Goal: Use online tool/utility: Utilize a website feature to perform a specific function

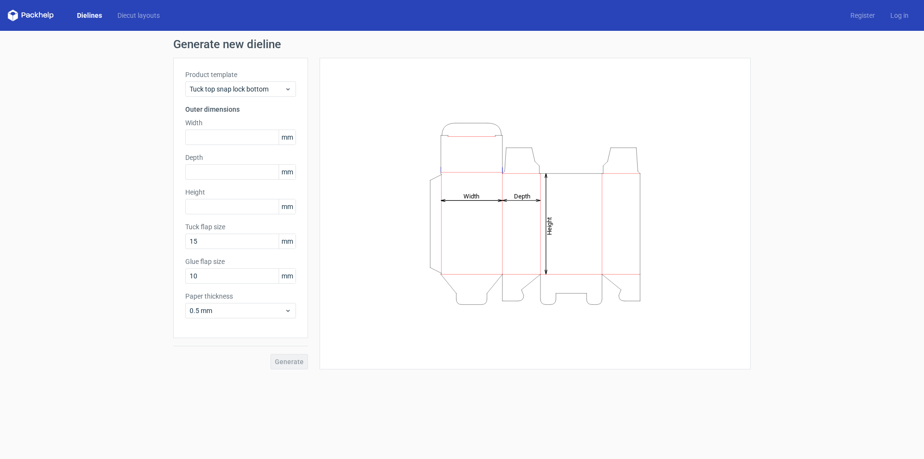
click at [96, 13] on link "Dielines" at bounding box center [89, 16] width 40 height 10
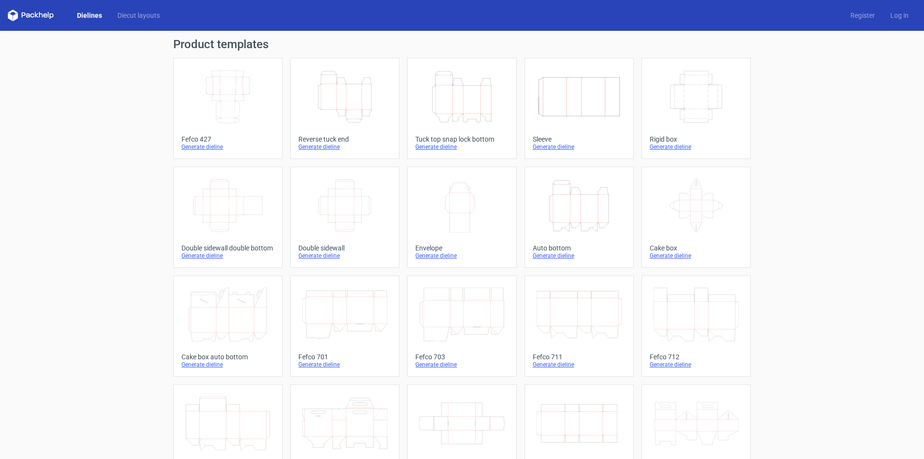
click at [244, 103] on icon "Width Depth Height" at bounding box center [227, 97] width 85 height 54
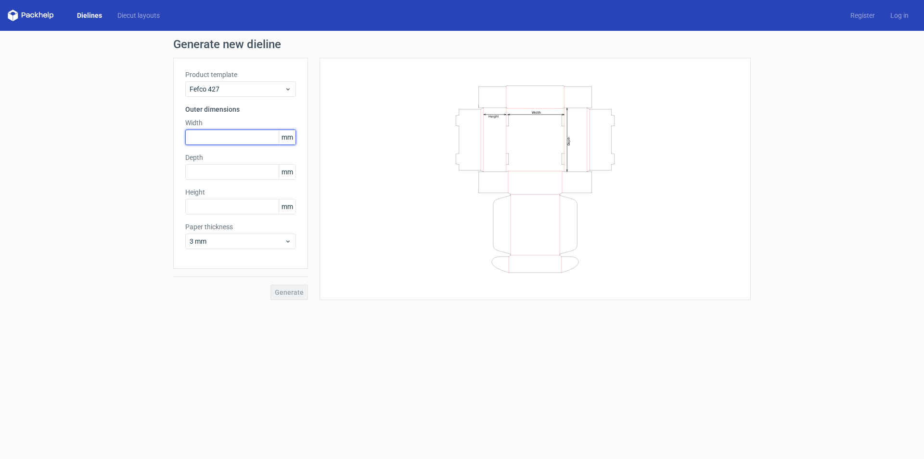
click at [199, 135] on input "text" at bounding box center [240, 136] width 111 height 15
type input "185"
click at [235, 173] on input "text" at bounding box center [240, 171] width 111 height 15
type input "55"
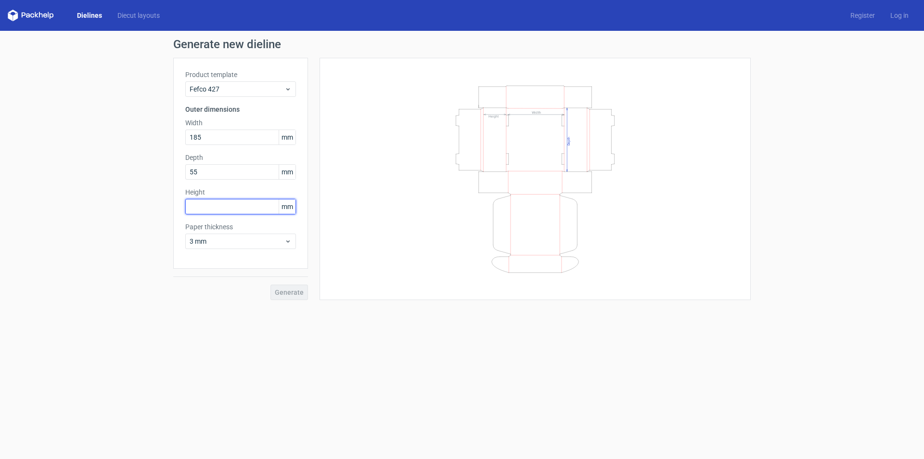
click at [217, 206] on input "text" at bounding box center [240, 206] width 111 height 15
type input "135"
click at [270, 284] on button "Generate" at bounding box center [289, 291] width 38 height 15
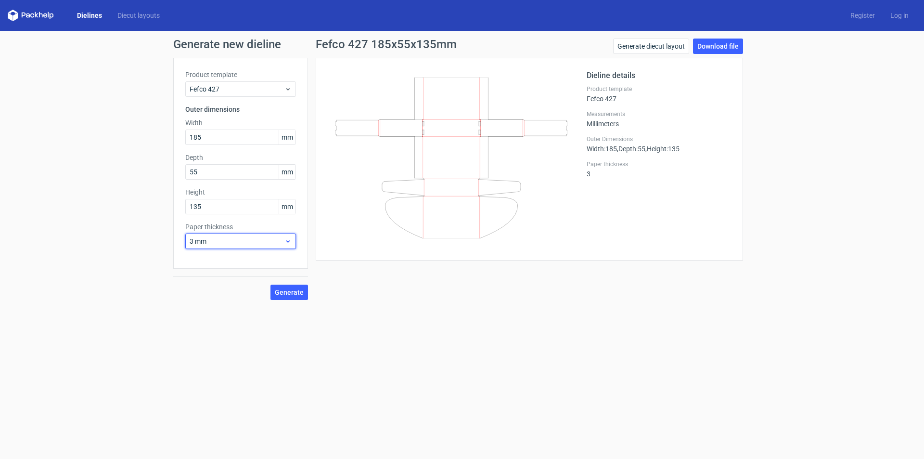
click at [287, 234] on div "3 mm" at bounding box center [240, 240] width 111 height 15
click at [198, 295] on div "1 mm" at bounding box center [240, 292] width 103 height 15
click at [282, 292] on span "Generate" at bounding box center [289, 292] width 29 height 7
click at [125, 13] on link "Diecut layouts" at bounding box center [139, 16] width 58 height 10
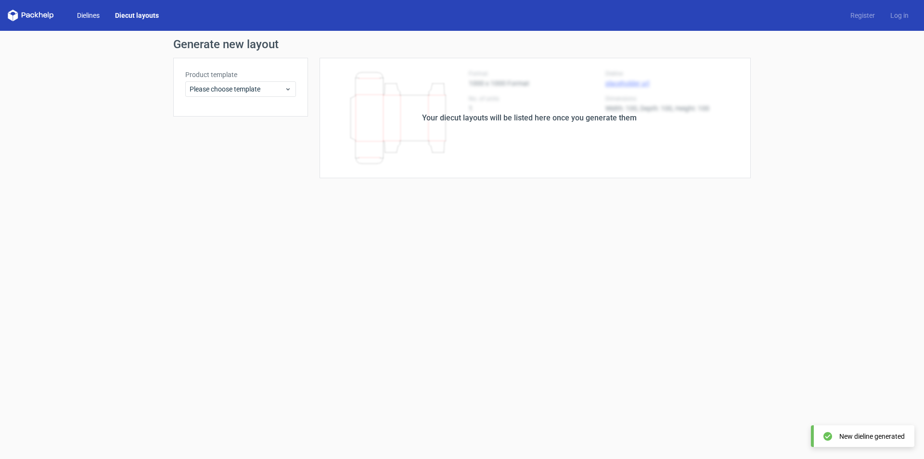
click at [88, 15] on link "Dielines" at bounding box center [88, 16] width 38 height 10
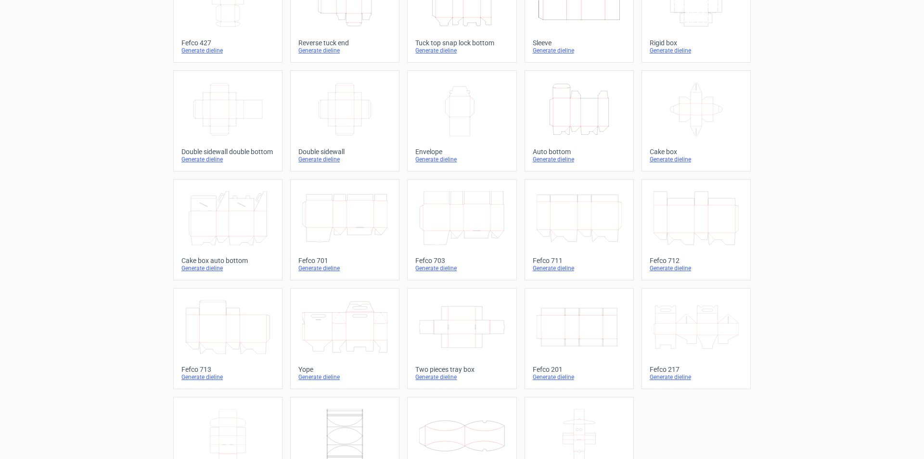
scroll to position [143, 0]
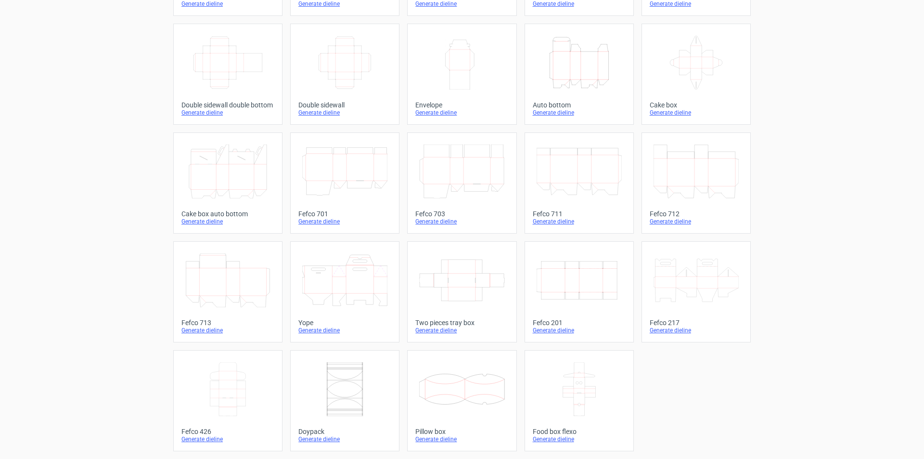
click at [232, 391] on icon at bounding box center [227, 389] width 85 height 54
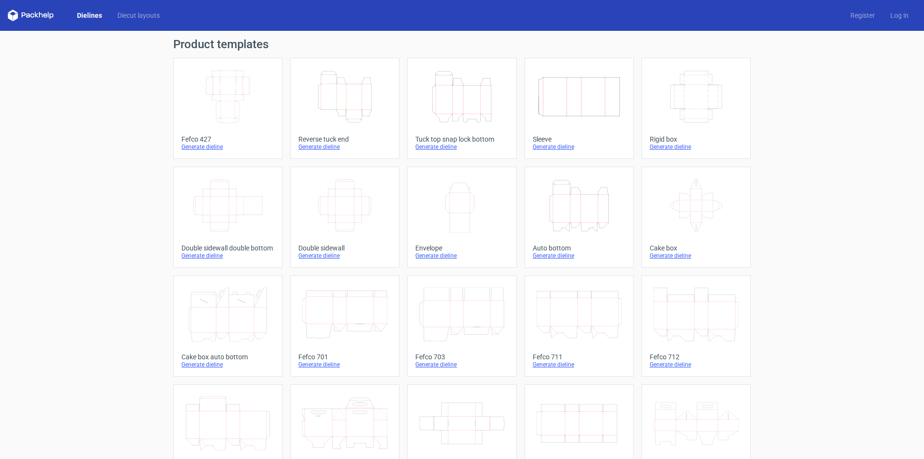
click at [688, 96] on icon "Width Depth Height" at bounding box center [696, 97] width 85 height 54
